Goal: Information Seeking & Learning: Learn about a topic

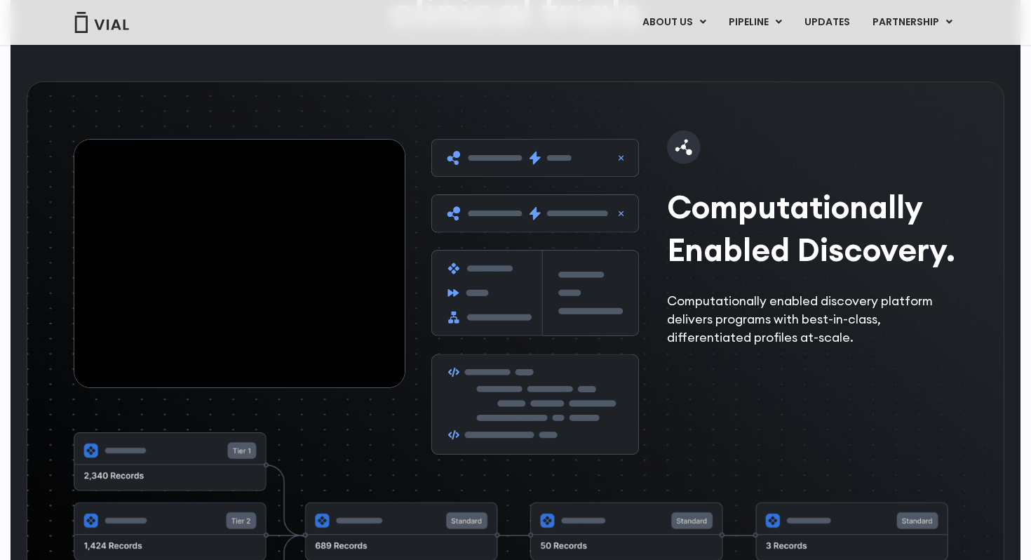
scroll to position [1899, 0]
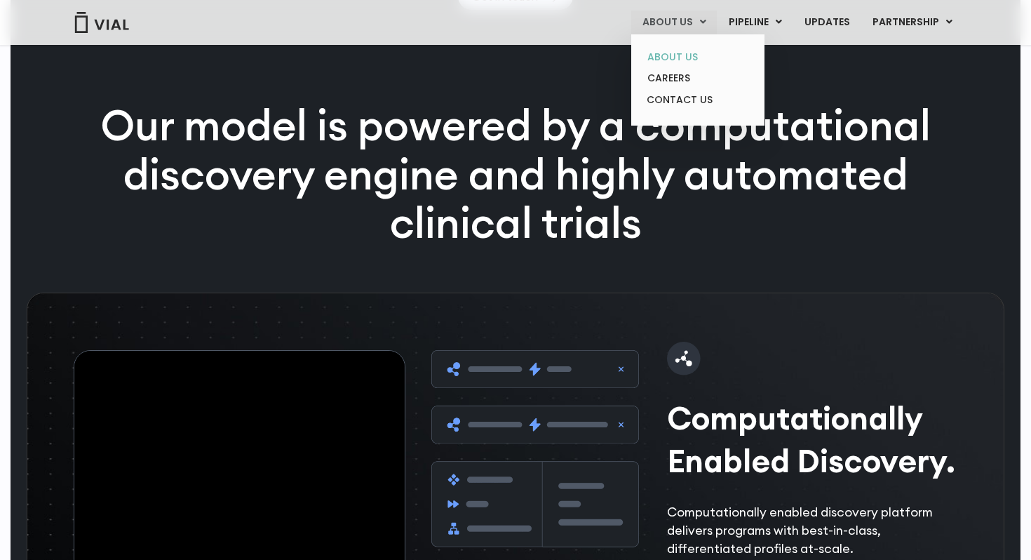
click at [506, 57] on link "ABOUT US" at bounding box center [697, 57] width 123 height 22
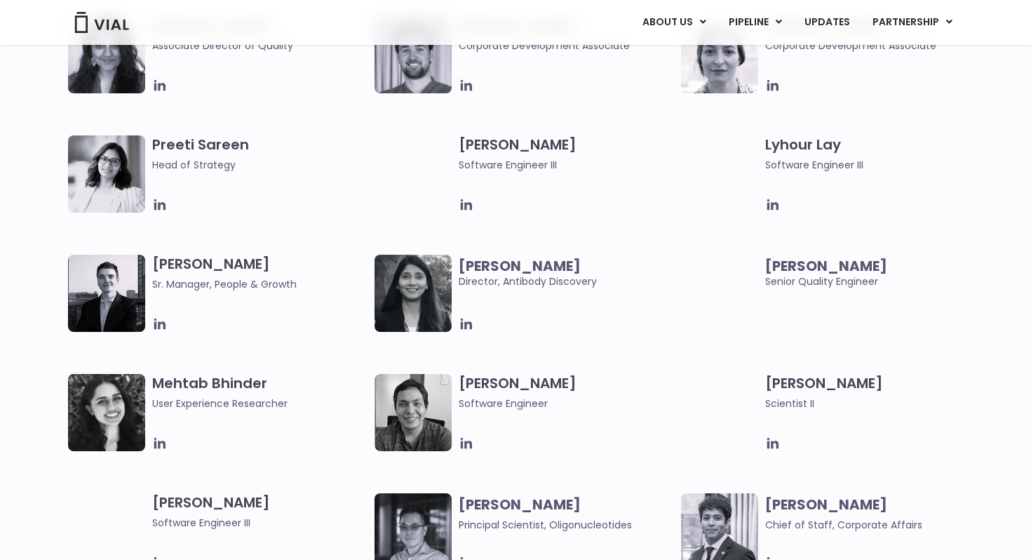
scroll to position [2002, 0]
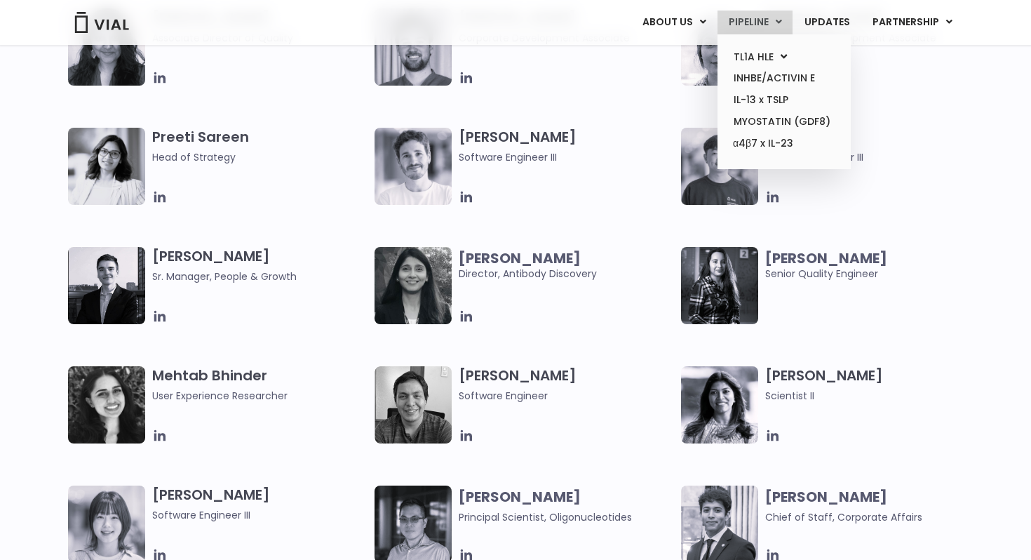
click at [744, 22] on link "PIPELINE" at bounding box center [754, 23] width 75 height 24
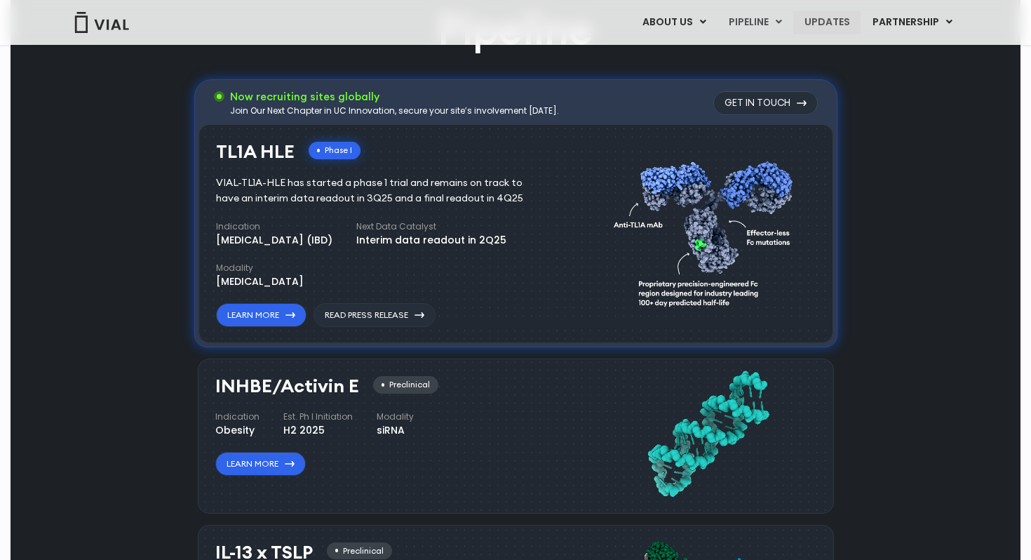
scroll to position [885, 0]
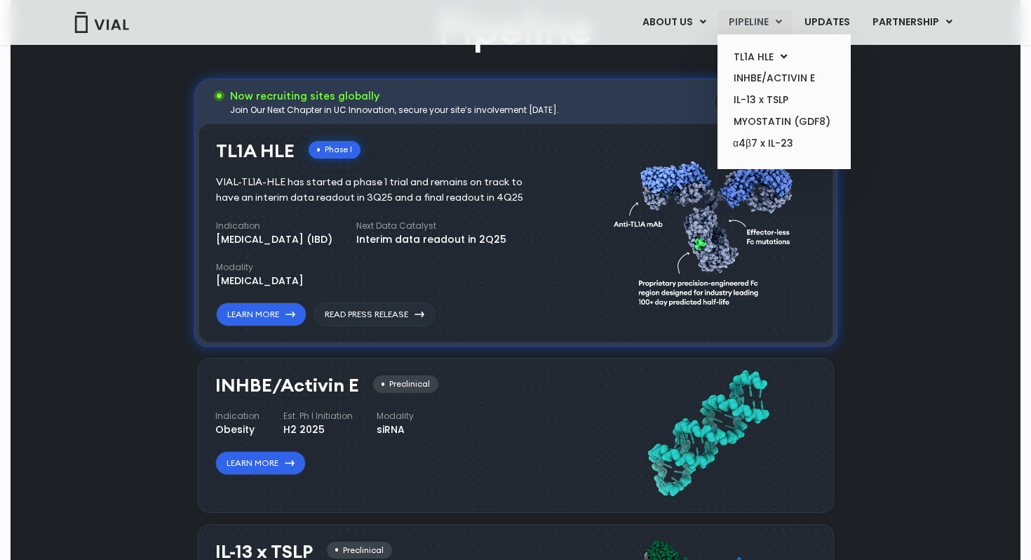
click at [734, 21] on link "PIPELINE" at bounding box center [754, 23] width 75 height 24
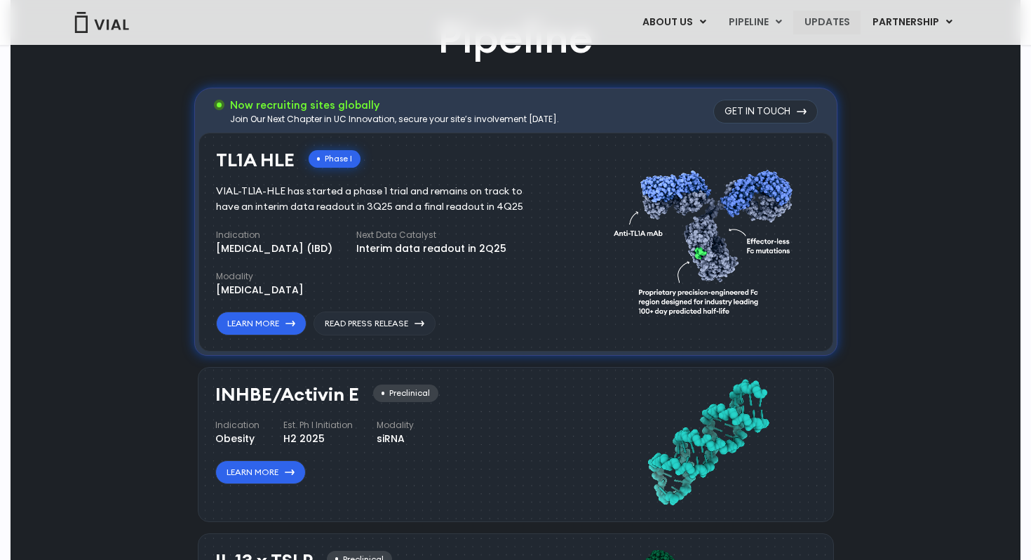
scroll to position [884, 0]
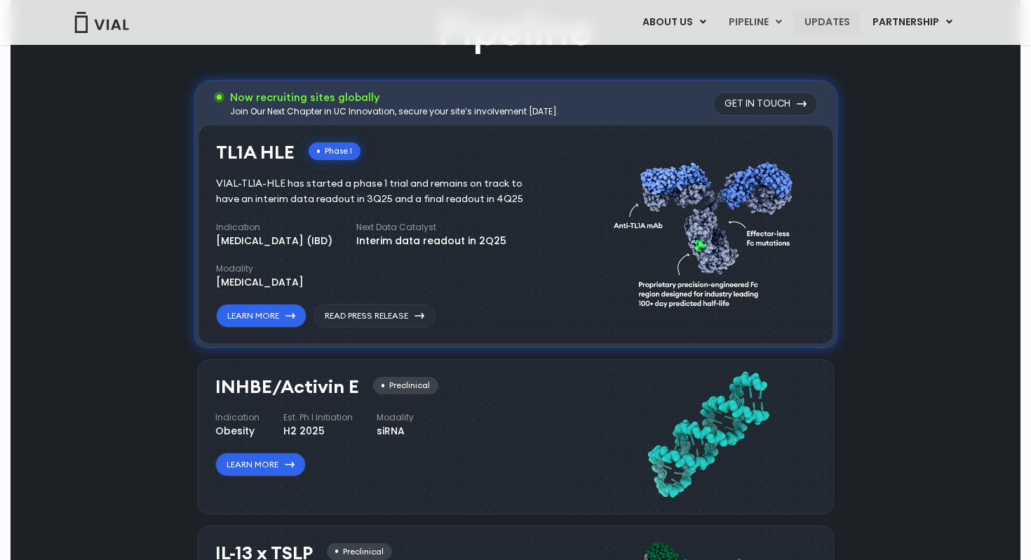
click at [809, 29] on link "UPDATES" at bounding box center [826, 23] width 67 height 24
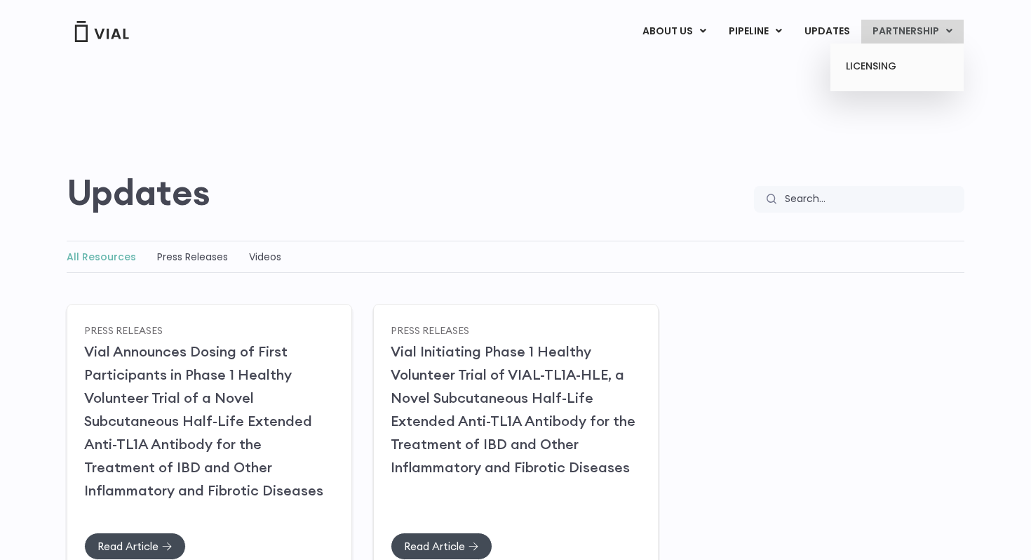
click at [938, 38] on link "PARTNERSHIP" at bounding box center [912, 32] width 102 height 24
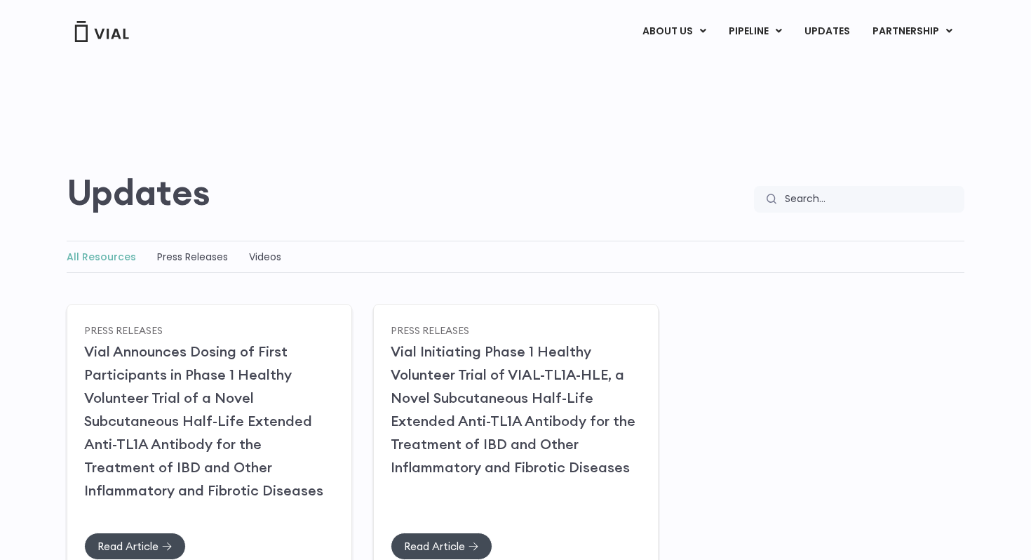
scroll to position [220, 0]
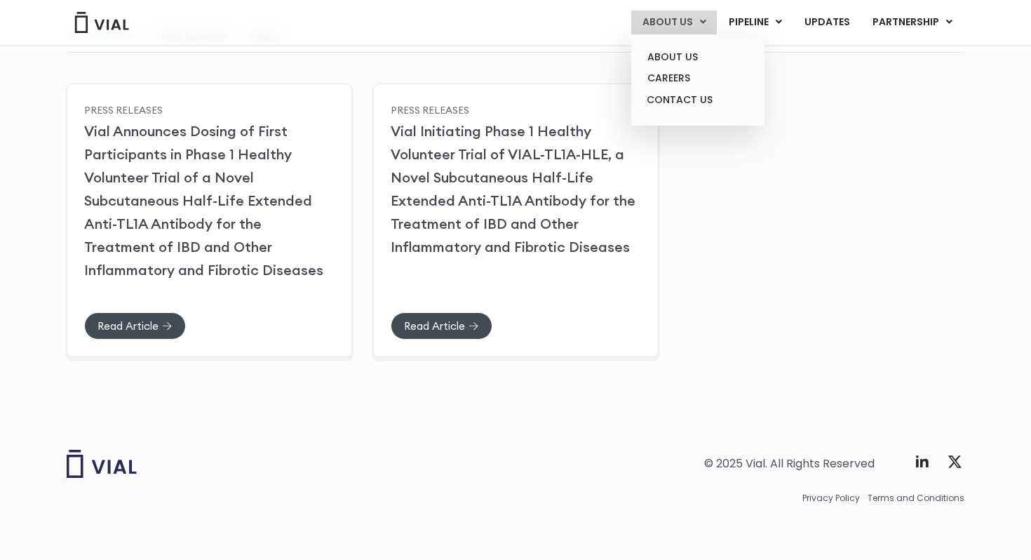
click at [672, 27] on link "ABOUT US" at bounding box center [674, 23] width 86 height 24
click at [670, 85] on link "CAREERS" at bounding box center [697, 78] width 123 height 22
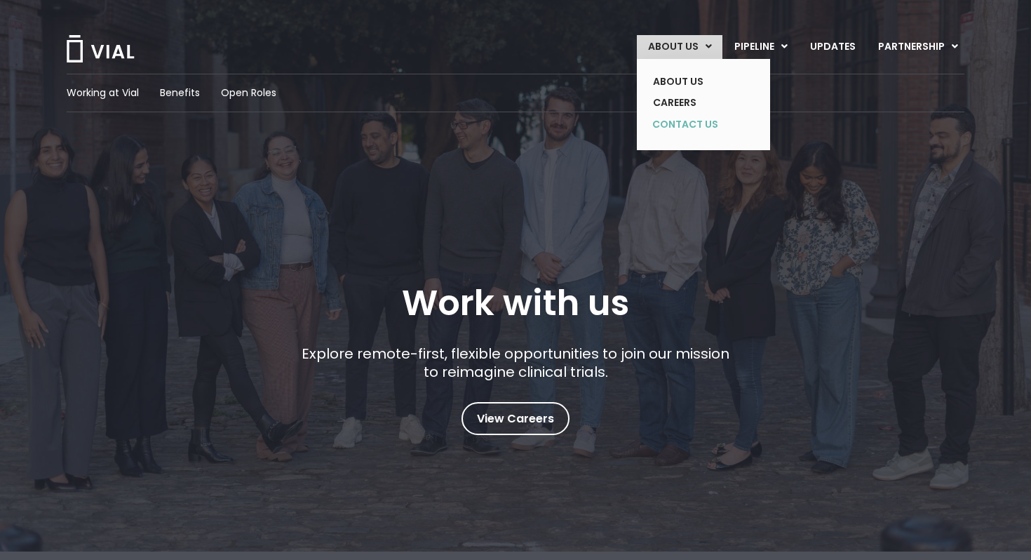
click at [674, 130] on link "CONTACT US" at bounding box center [693, 125] width 102 height 22
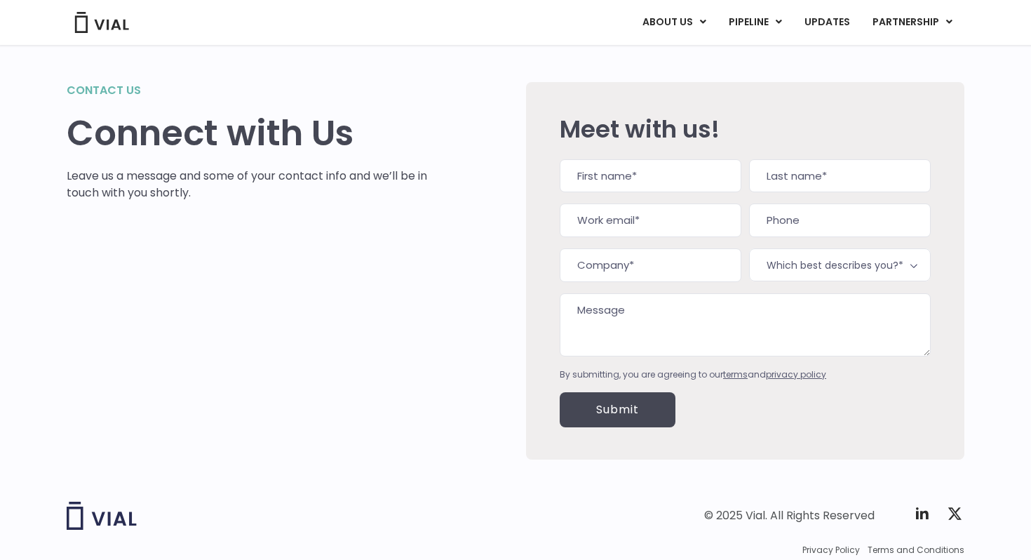
scroll to position [81, 0]
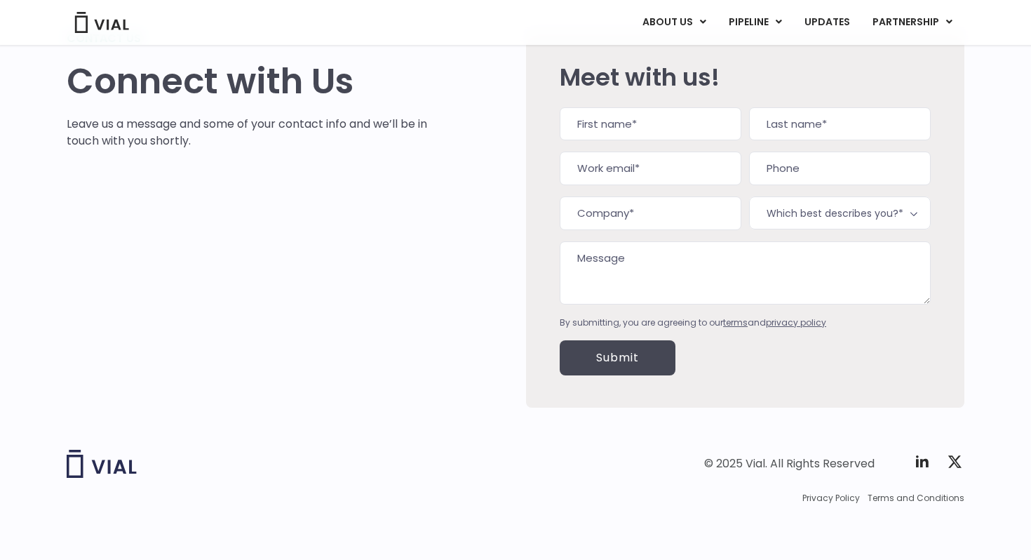
click at [654, 126] on input "First" at bounding box center [651, 124] width 182 height 34
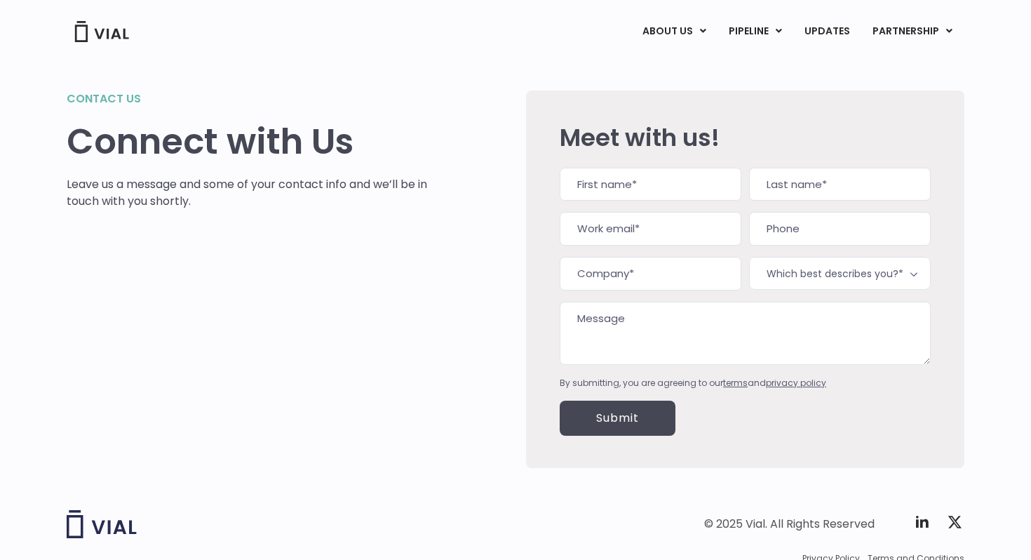
scroll to position [0, 0]
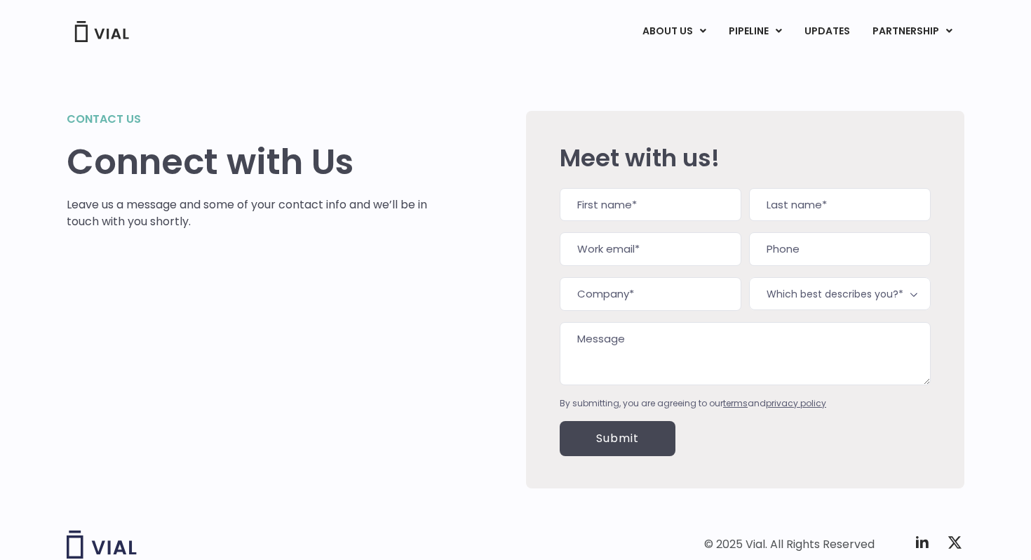
click at [605, 208] on input "First" at bounding box center [651, 205] width 182 height 34
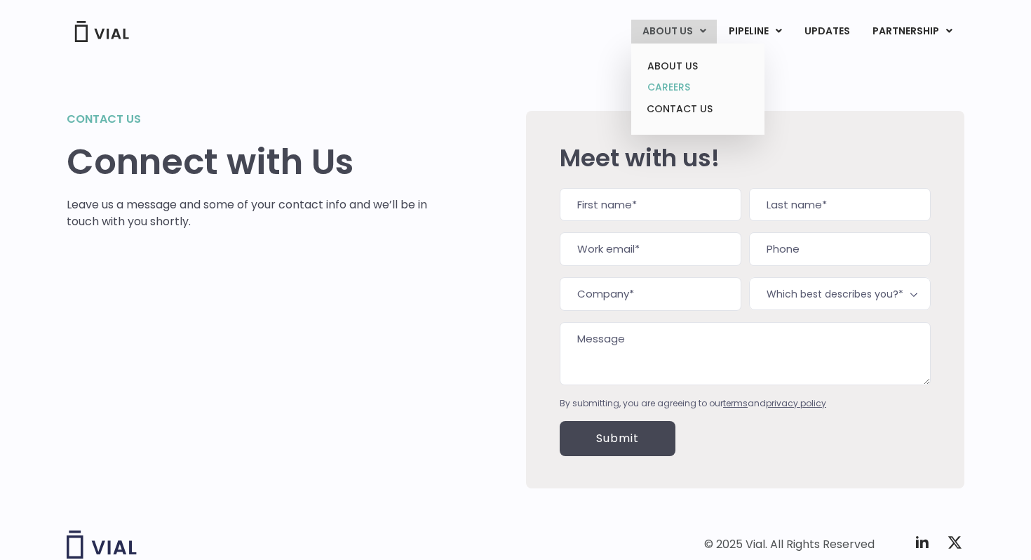
click at [676, 91] on link "CAREERS" at bounding box center [697, 87] width 123 height 22
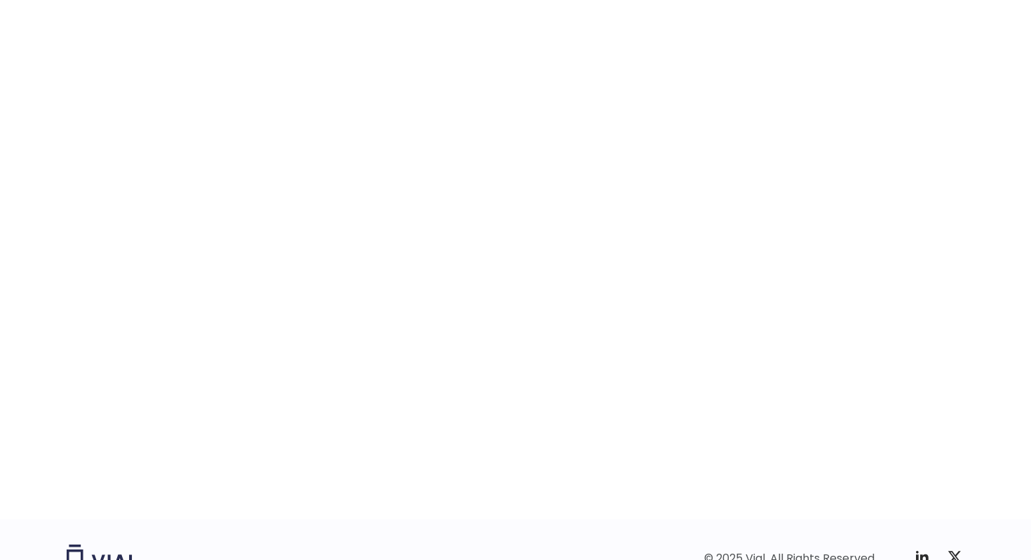
scroll to position [2095, 0]
